Goal: Task Accomplishment & Management: Complete application form

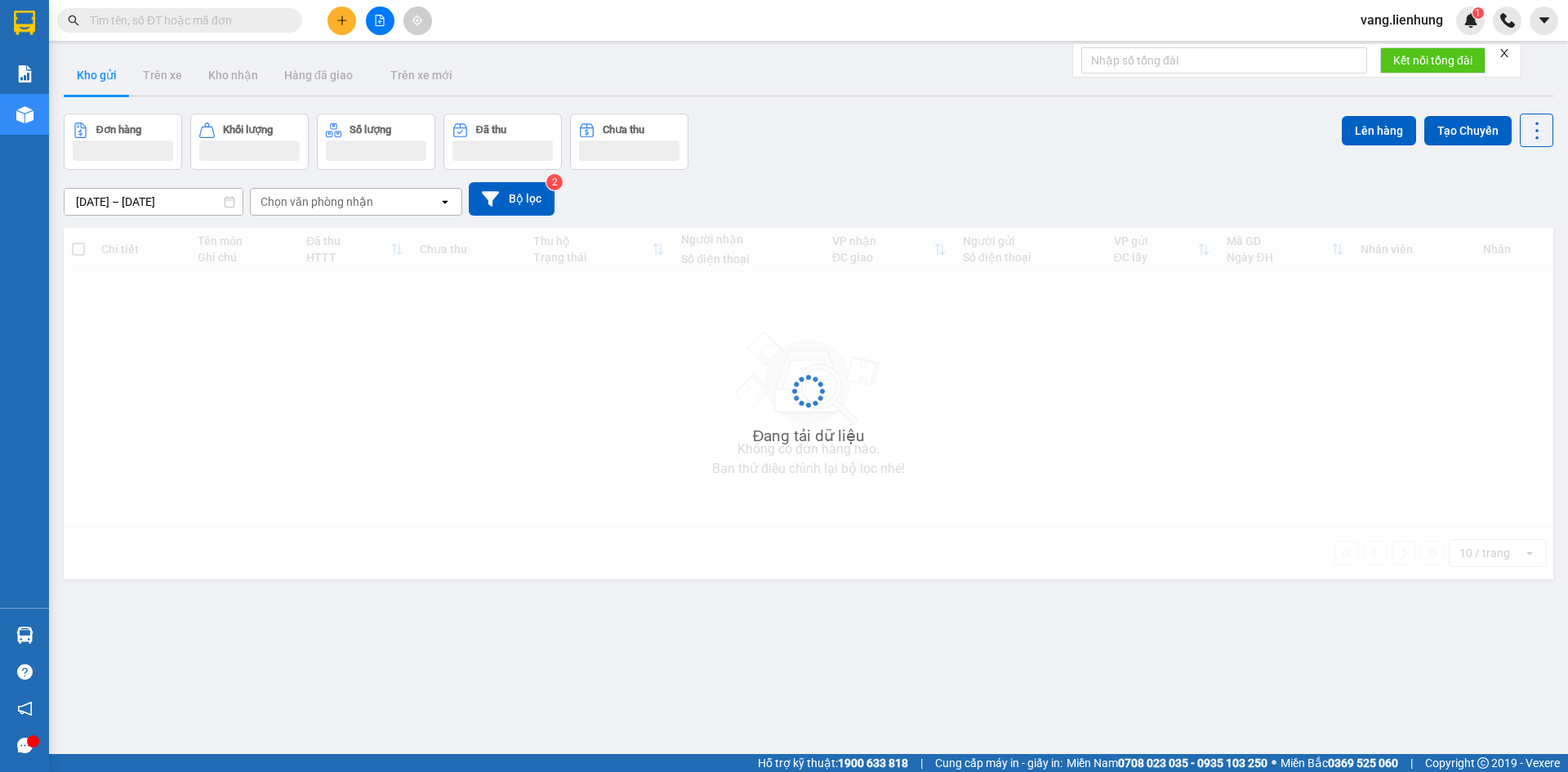
click at [183, 17] on input "text" at bounding box center [186, 20] width 193 height 18
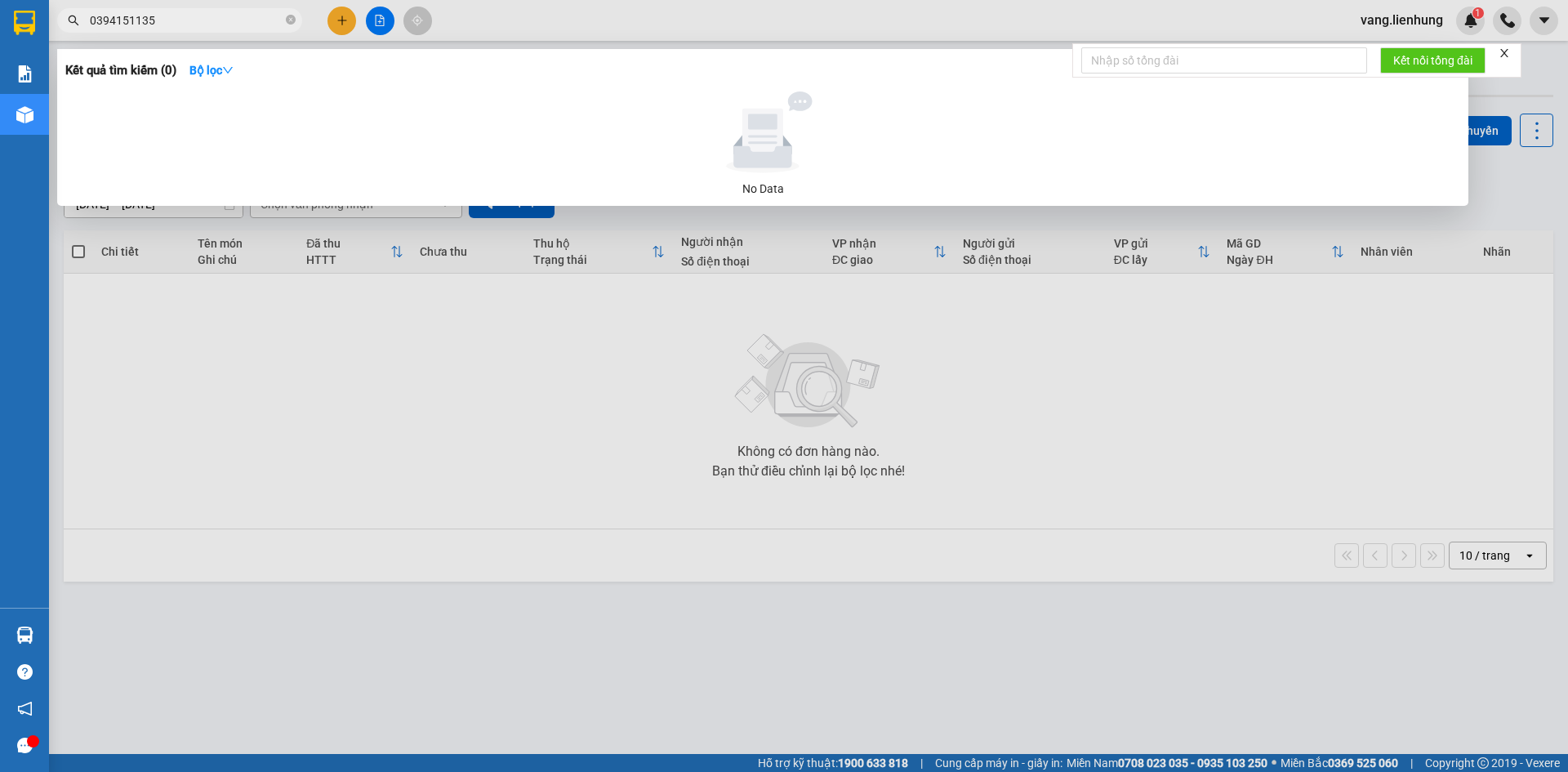
click at [181, 18] on input "0394151135" at bounding box center [186, 20] width 193 height 18
type input "0394151135"
drag, startPoint x: 162, startPoint y: 18, endPoint x: 51, endPoint y: -10, distance: 114.5
click at [51, 0] on html "Kết quả tìm kiếm ( 0 ) Bộ lọc No Data 0394151135 vang.lienhung 1 Báo cáo Báo cá…" at bounding box center [784, 386] width 1568 height 772
click at [289, 16] on icon "close-circle" at bounding box center [291, 19] width 10 height 10
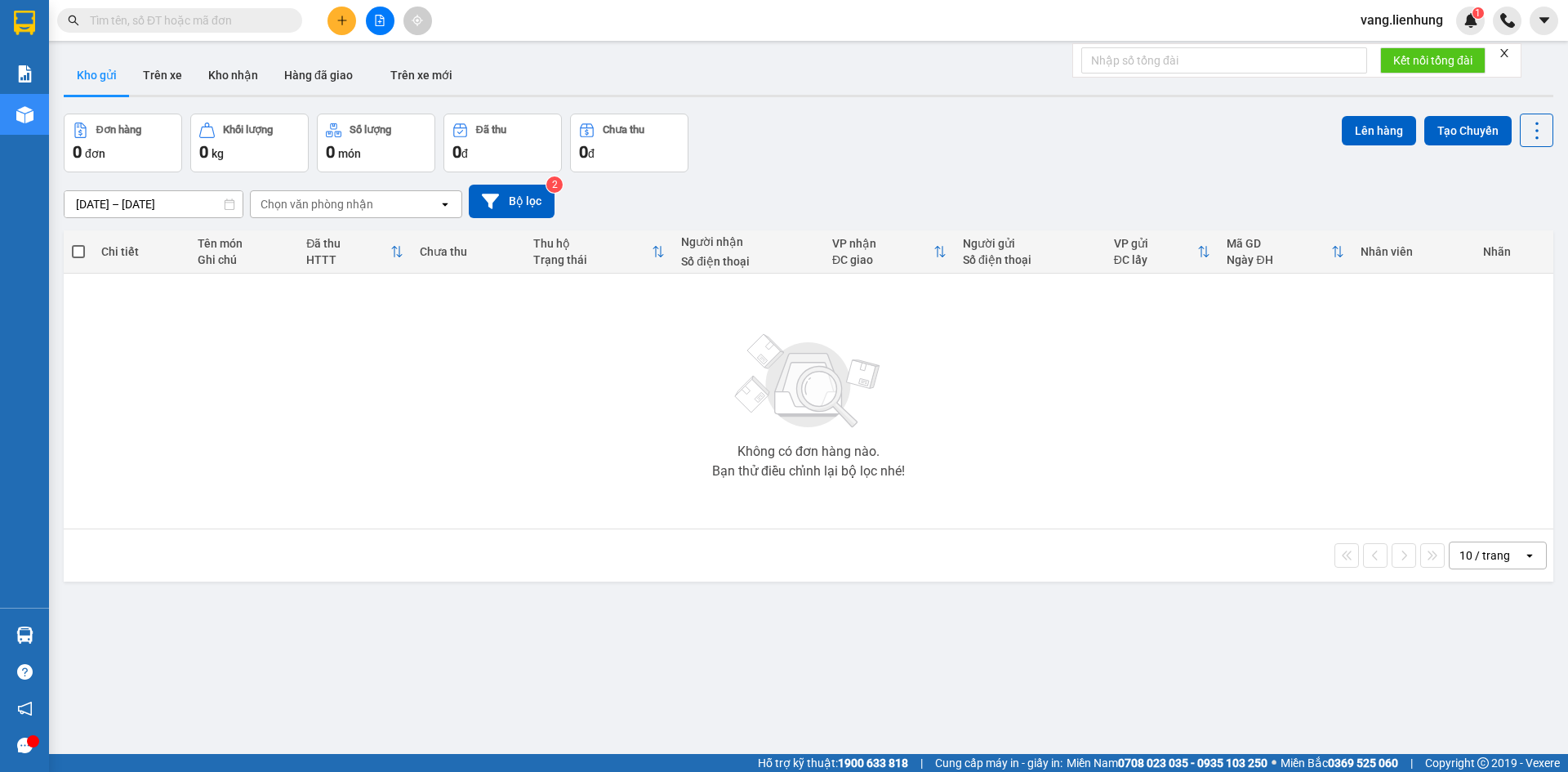
click at [132, 16] on input "text" at bounding box center [186, 20] width 193 height 18
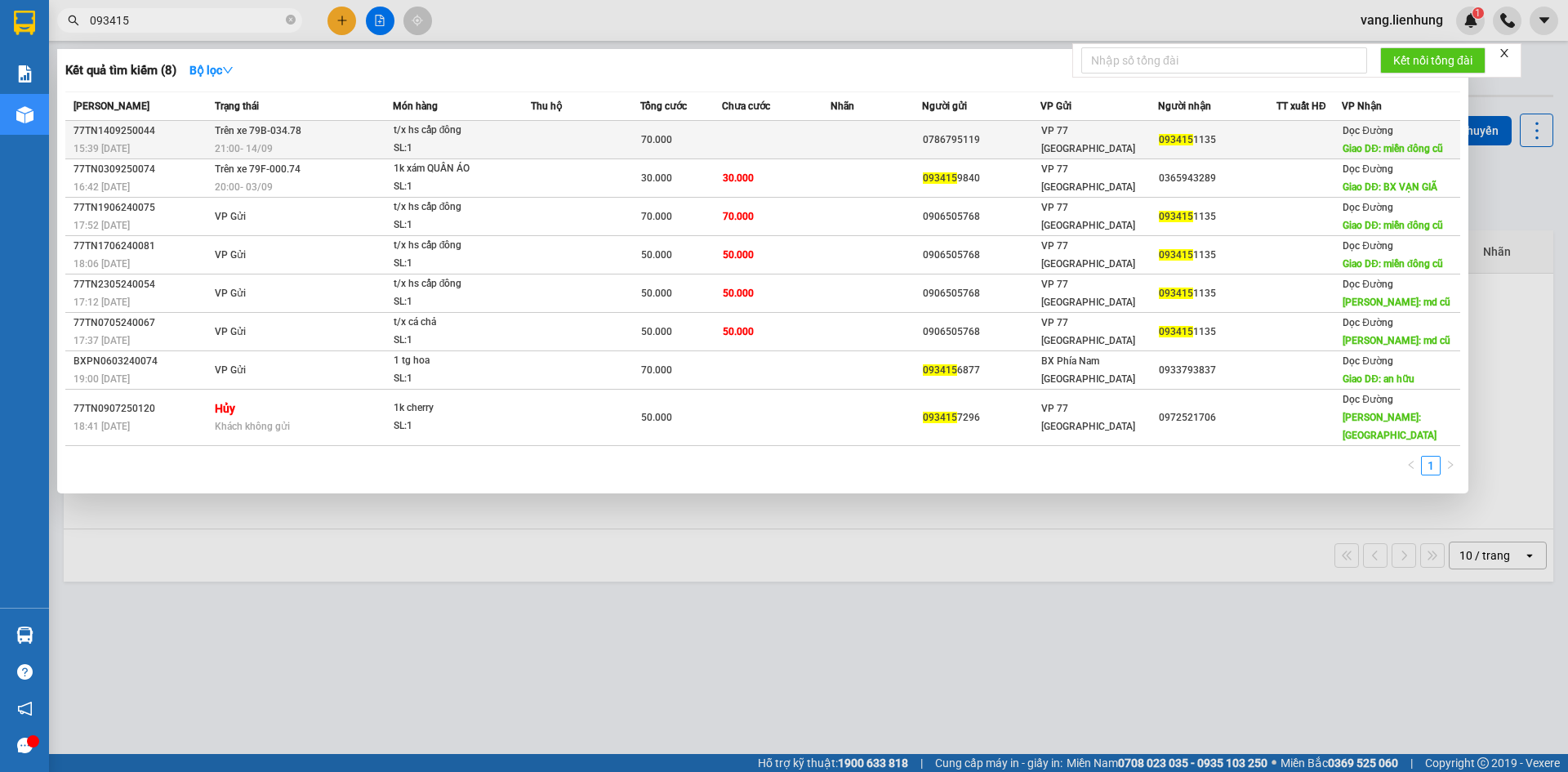
type input "093415"
click at [1180, 146] on span "093415" at bounding box center [1176, 140] width 35 height 12
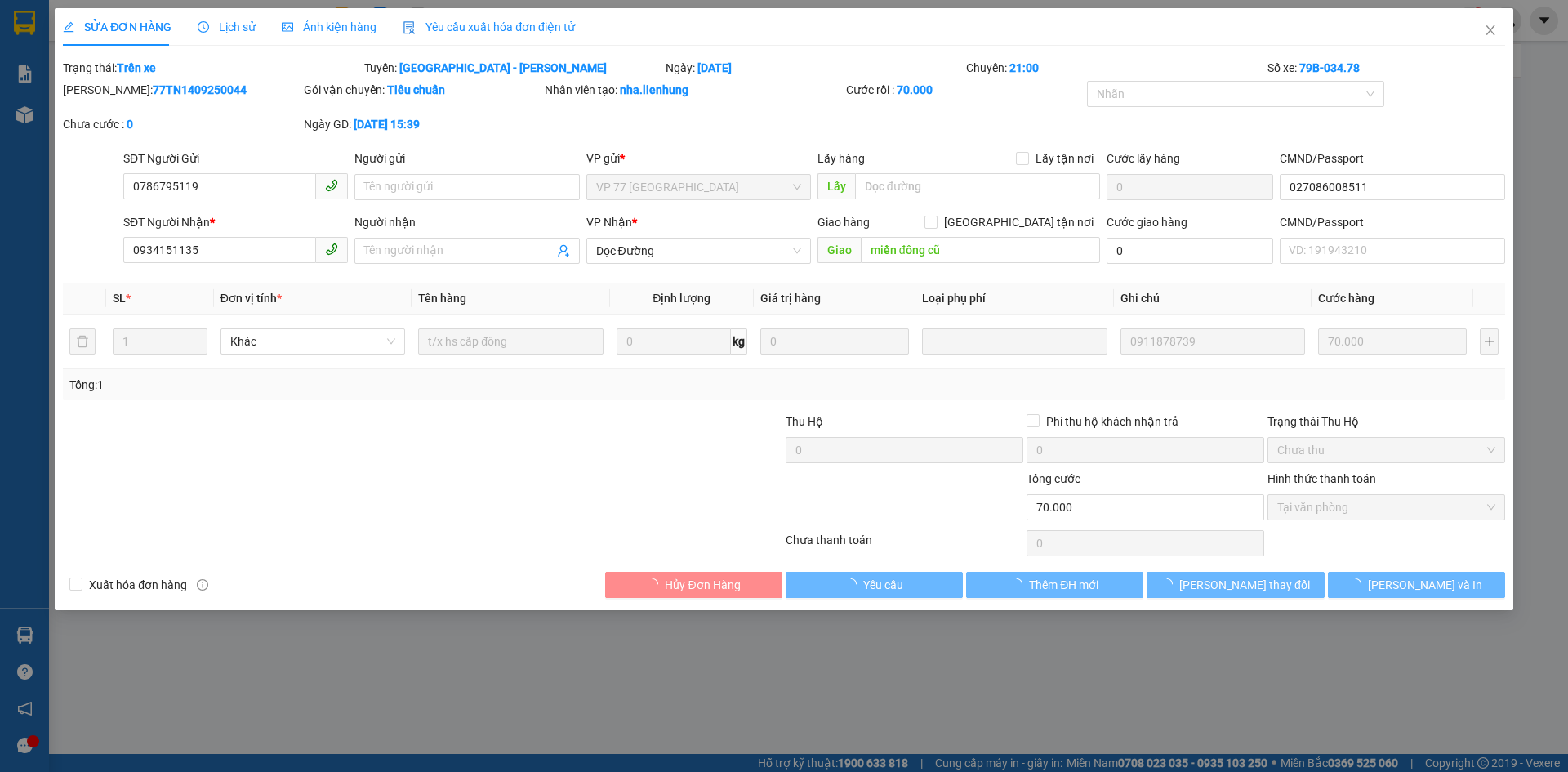
type input "0786795119"
type input "027086008511"
type input "0934151135"
type input "miền đông cũ"
type input "70.000"
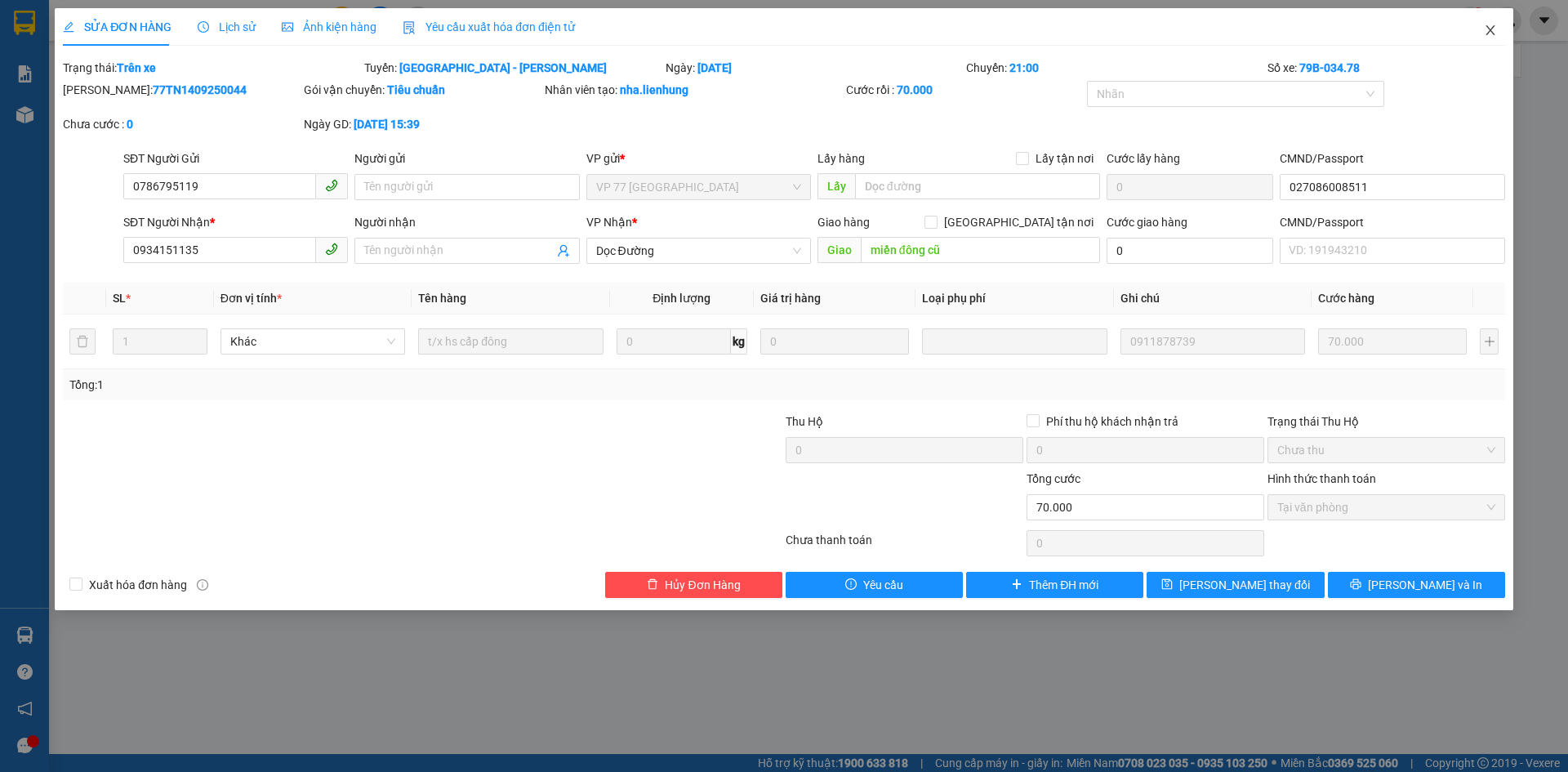
click at [1488, 36] on icon "close" at bounding box center [1491, 31] width 13 height 13
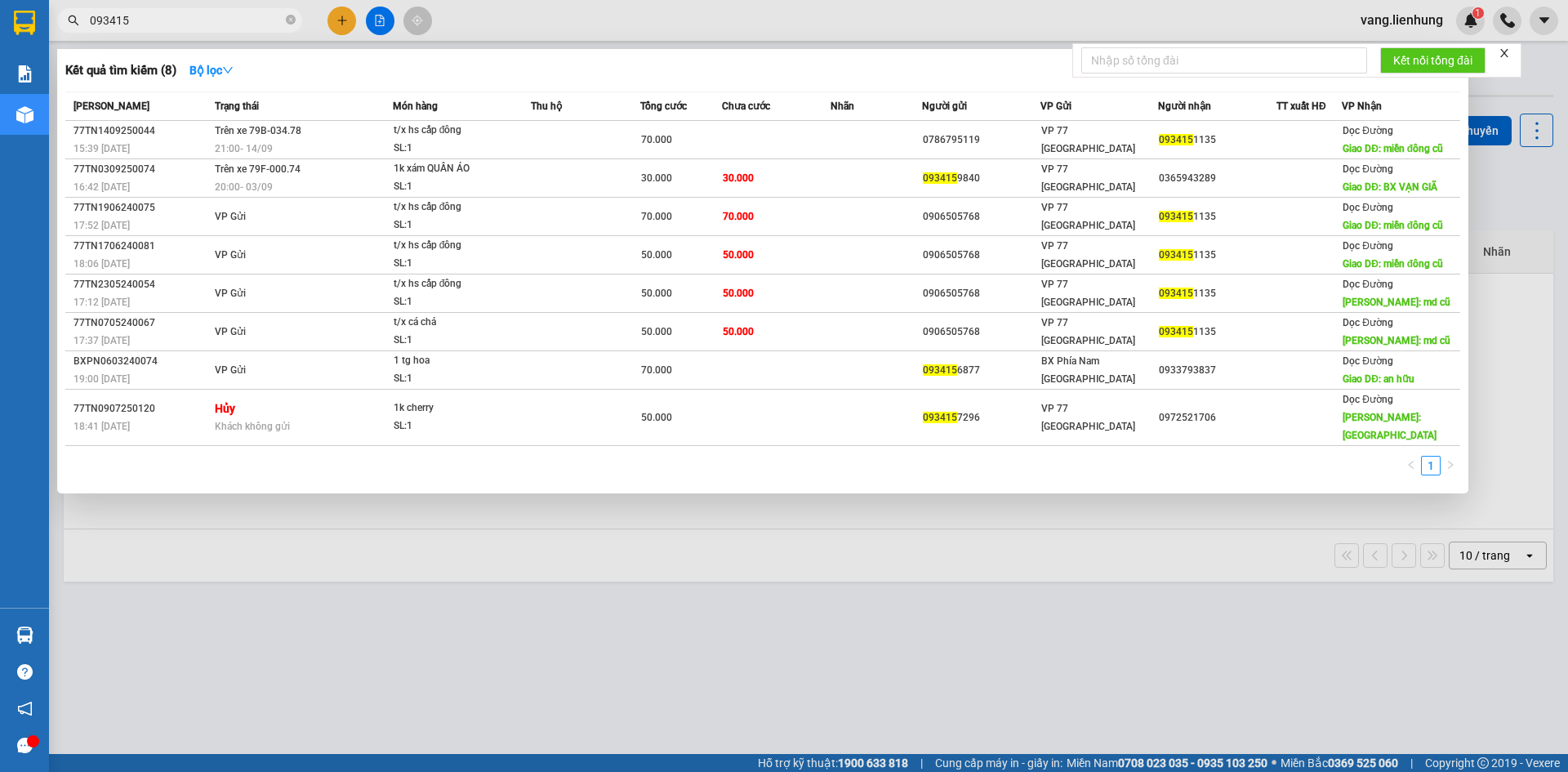
click at [202, 17] on input "093415" at bounding box center [186, 20] width 193 height 18
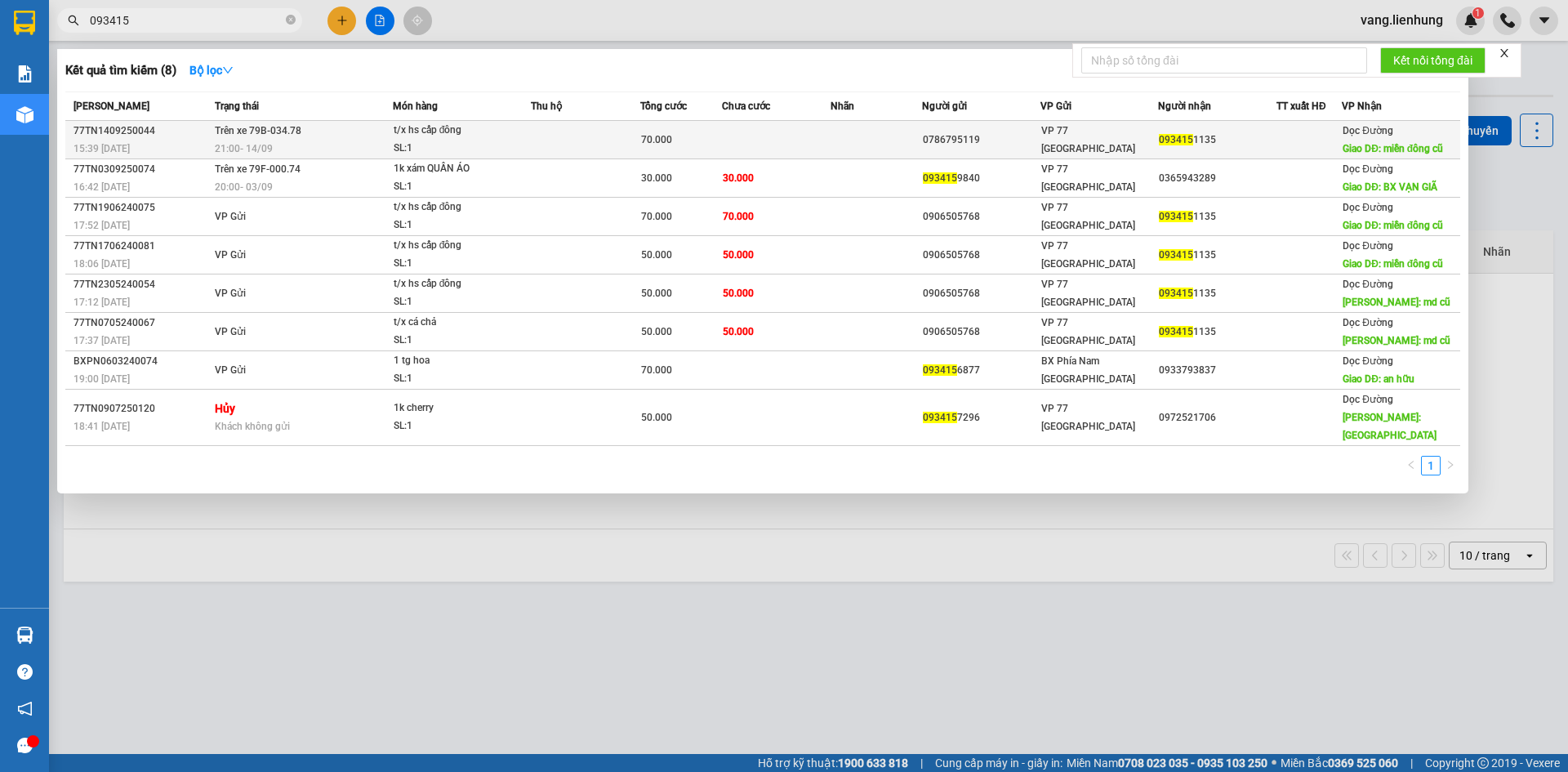
click at [1165, 146] on div "093415 1135" at bounding box center [1216, 140] width 117 height 17
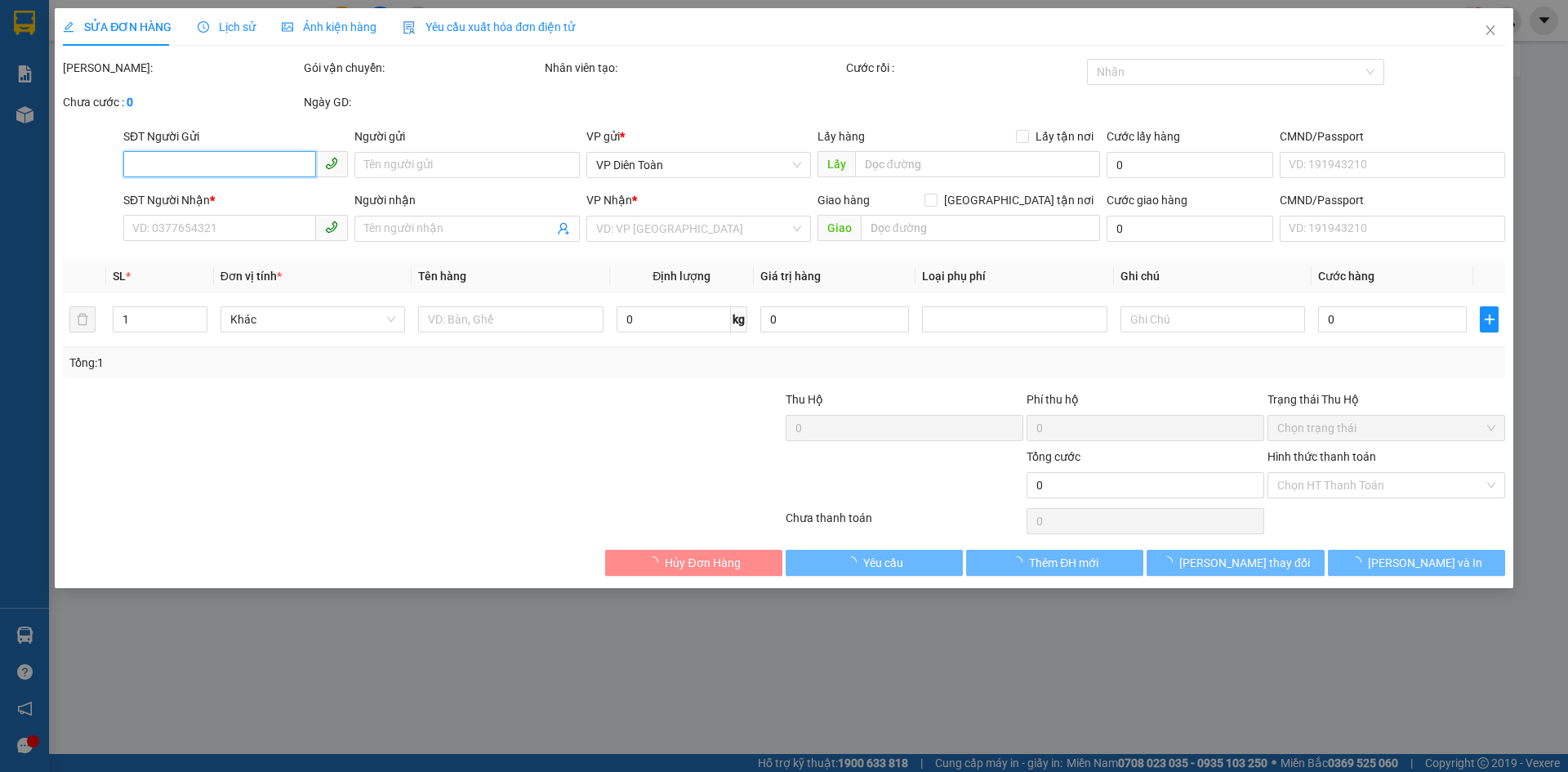
type input "0786795119"
type input "027086008511"
type input "0934151135"
type input "miền đông cũ"
type input "70.000"
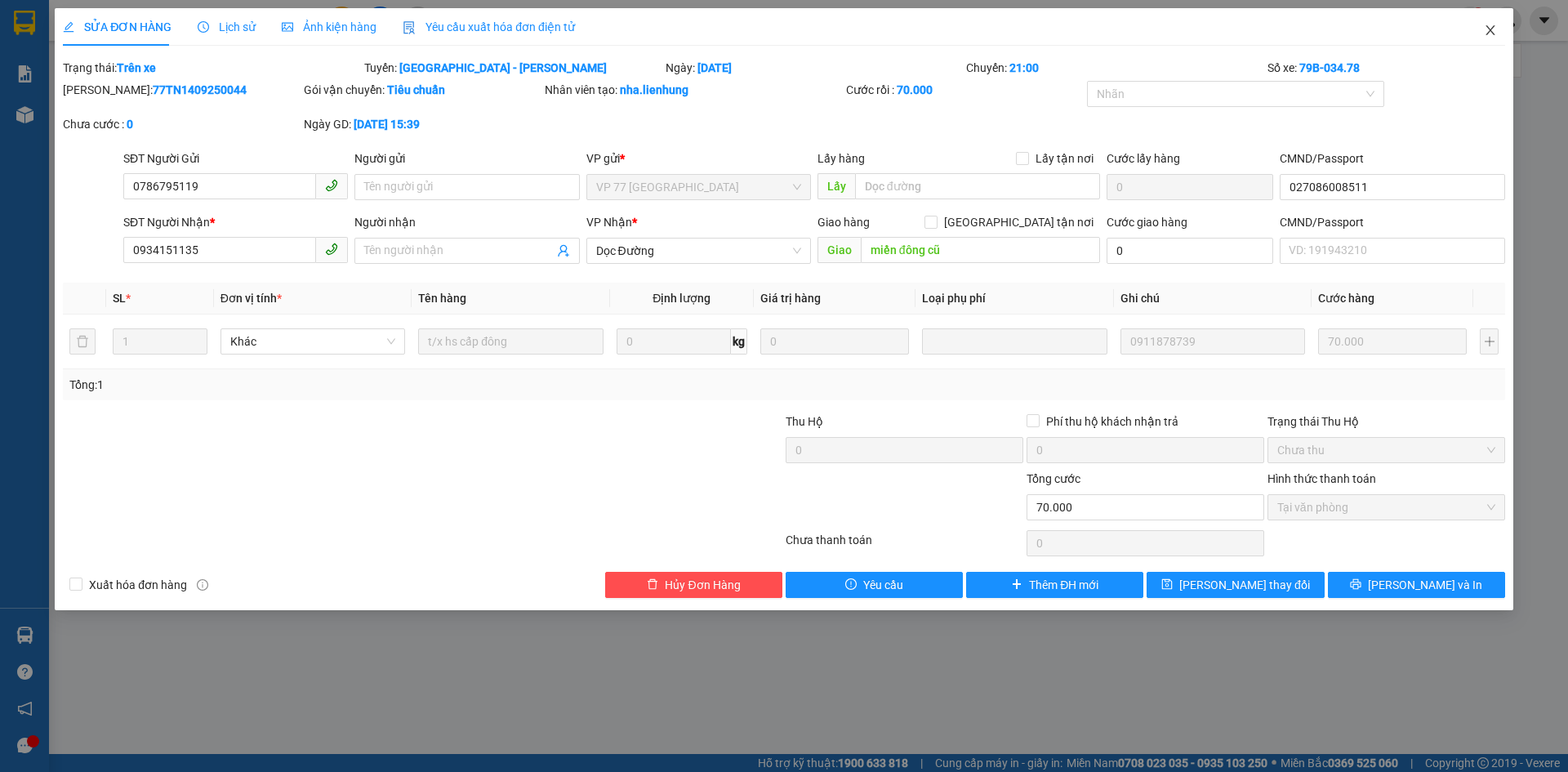
click at [1495, 32] on icon "close" at bounding box center [1491, 31] width 13 height 13
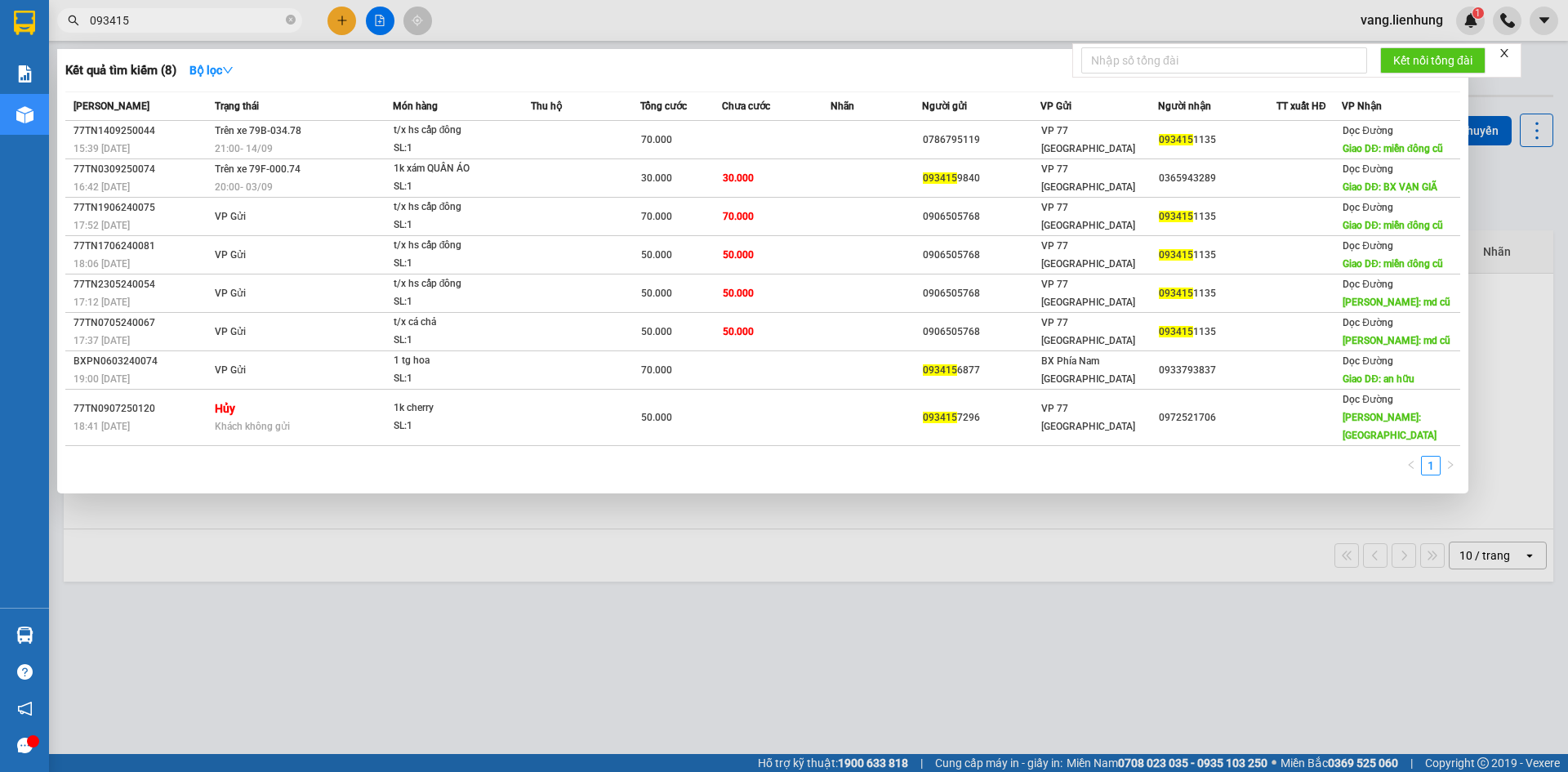
click at [175, 18] on input "093415" at bounding box center [186, 20] width 193 height 18
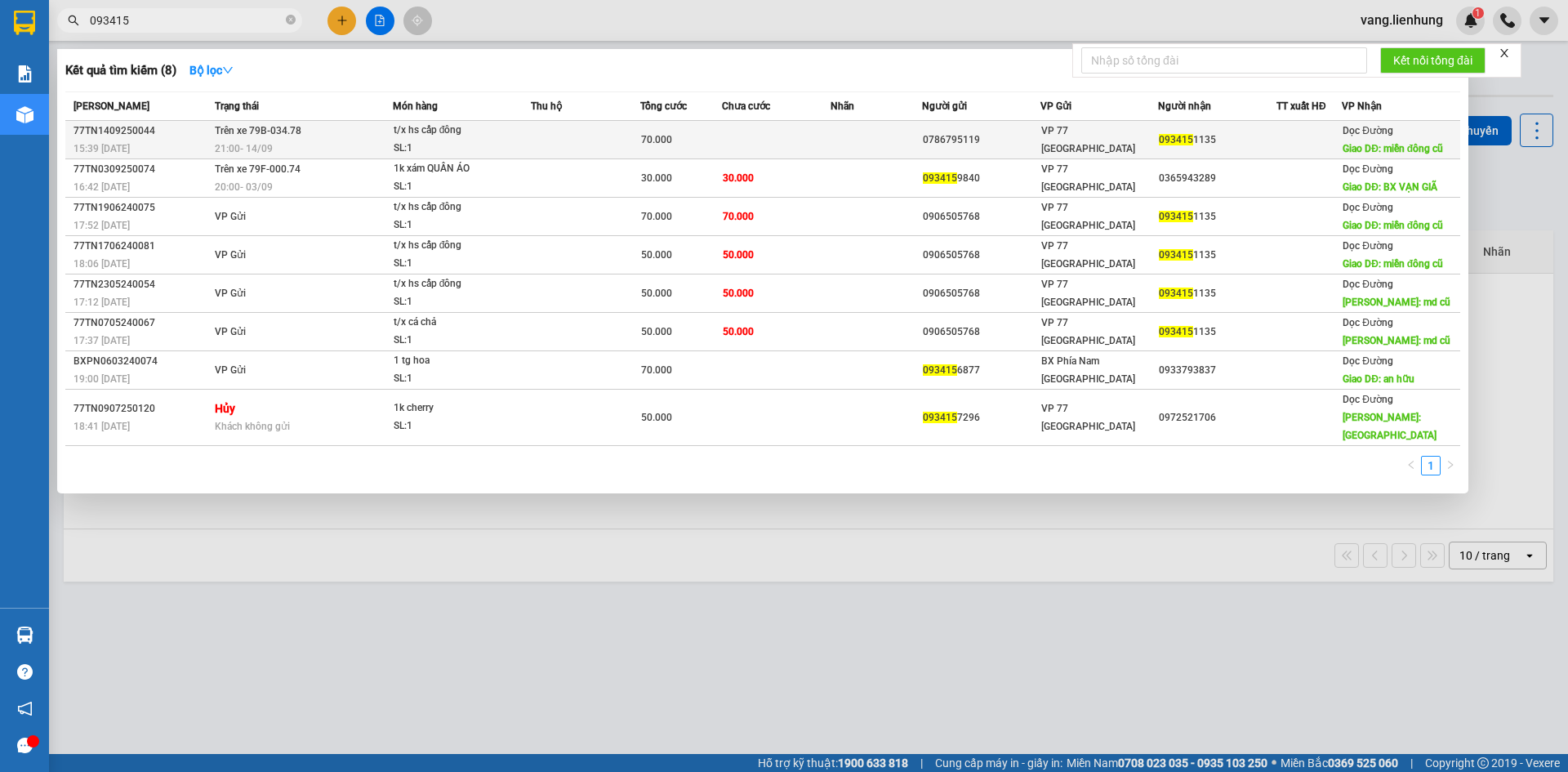
click at [1176, 147] on div "093415 1135" at bounding box center [1216, 140] width 117 height 17
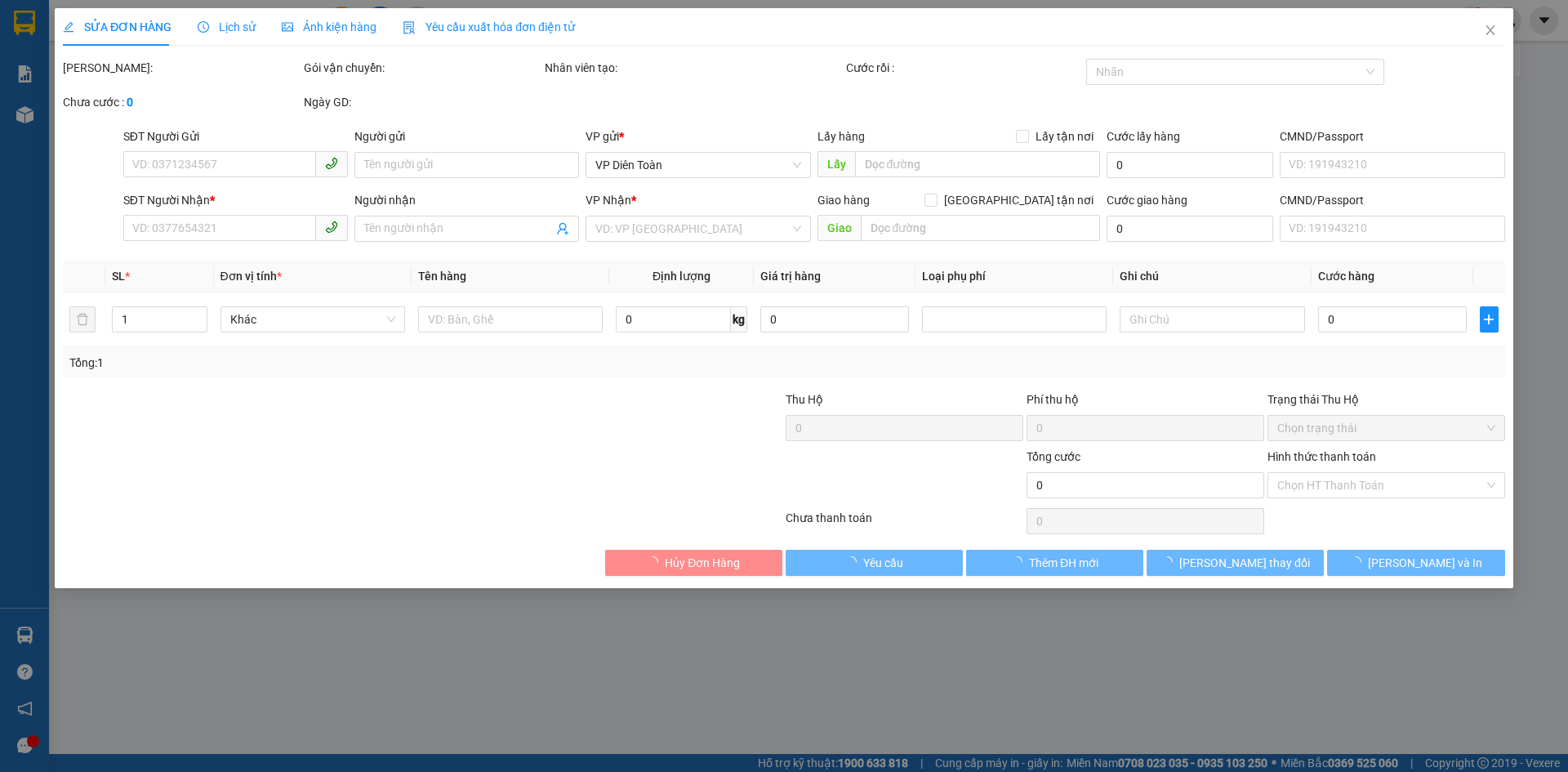
type input "0786795119"
type input "027086008511"
type input "0934151135"
type input "miền đông cũ"
type input "70.000"
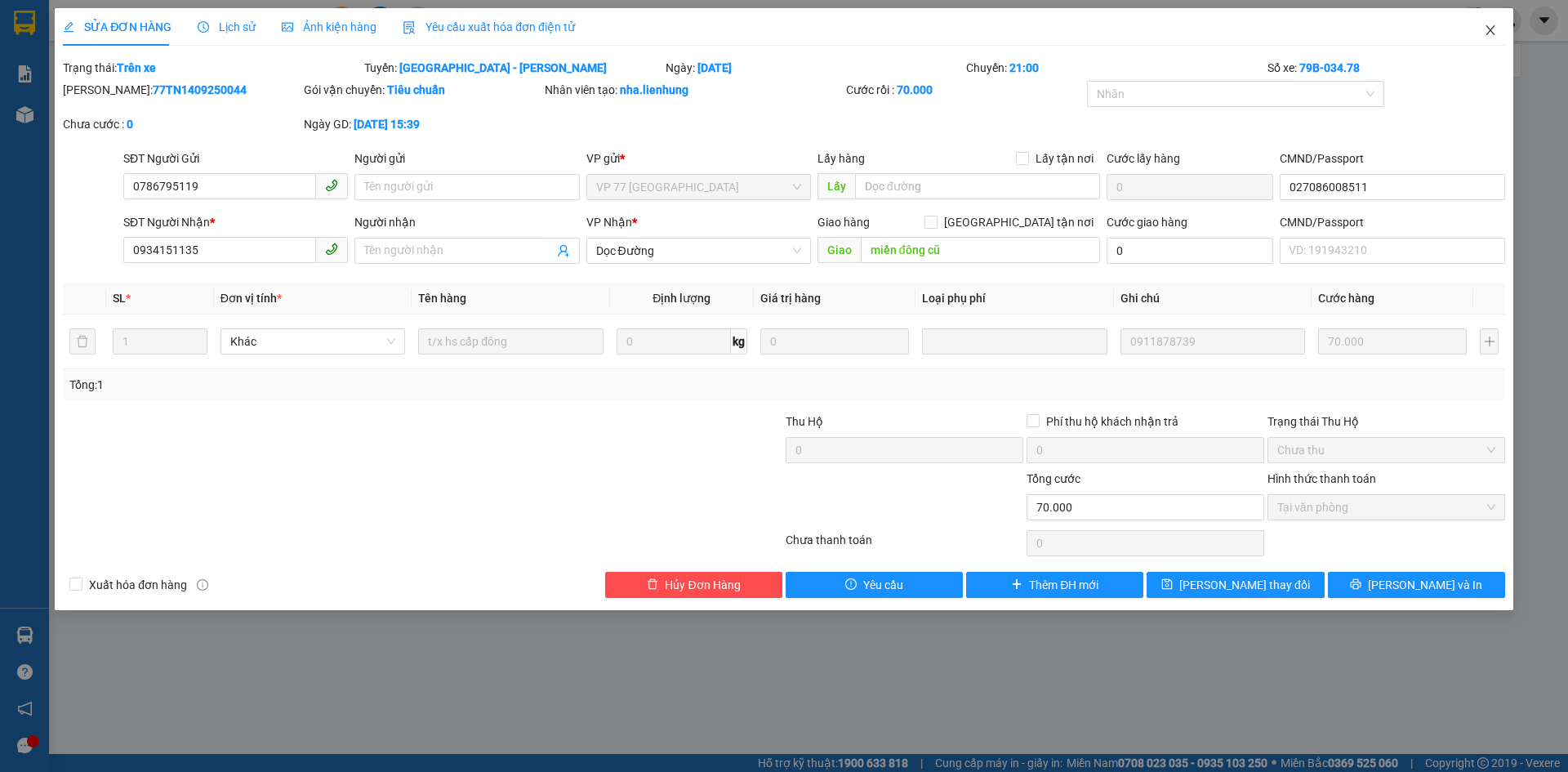
click at [1487, 26] on icon "close" at bounding box center [1491, 31] width 13 height 13
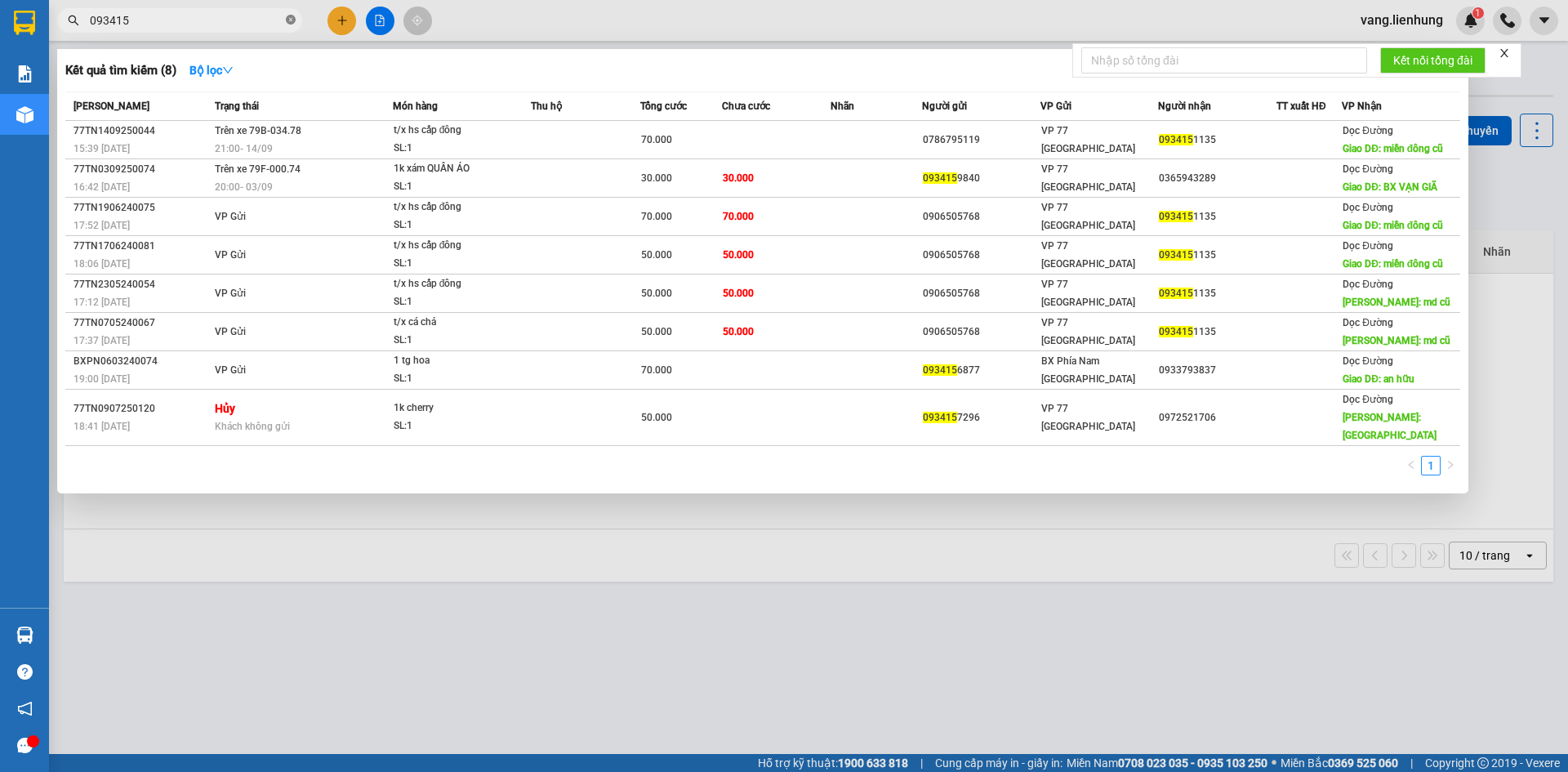
click at [290, 22] on icon "close-circle" at bounding box center [291, 19] width 10 height 10
